Goal: Information Seeking & Learning: Learn about a topic

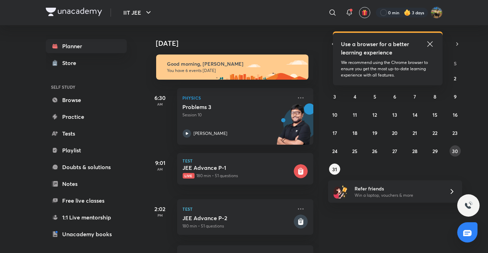
click at [457, 152] on abbr "30" at bounding box center [455, 151] width 6 height 7
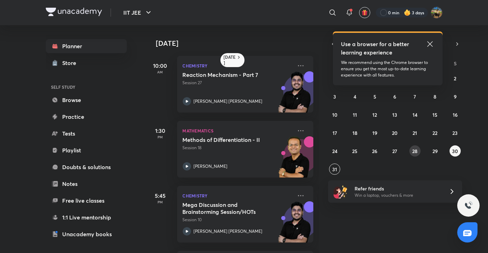
click at [415, 151] on abbr "28" at bounding box center [414, 151] width 5 height 7
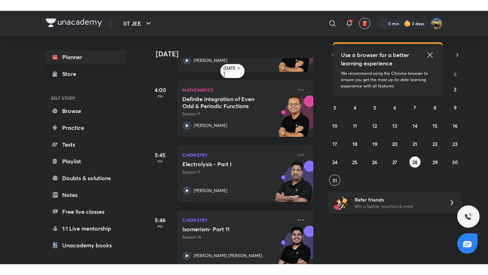
scroll to position [181, 0]
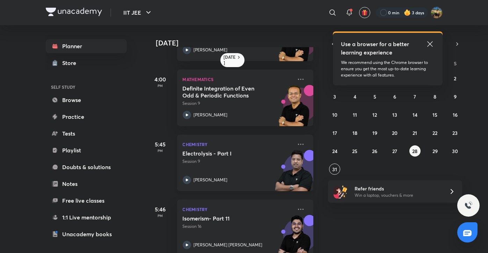
click at [210, 176] on div "[PERSON_NAME]" at bounding box center [238, 180] width 110 height 8
